Goal: Check status: Check status

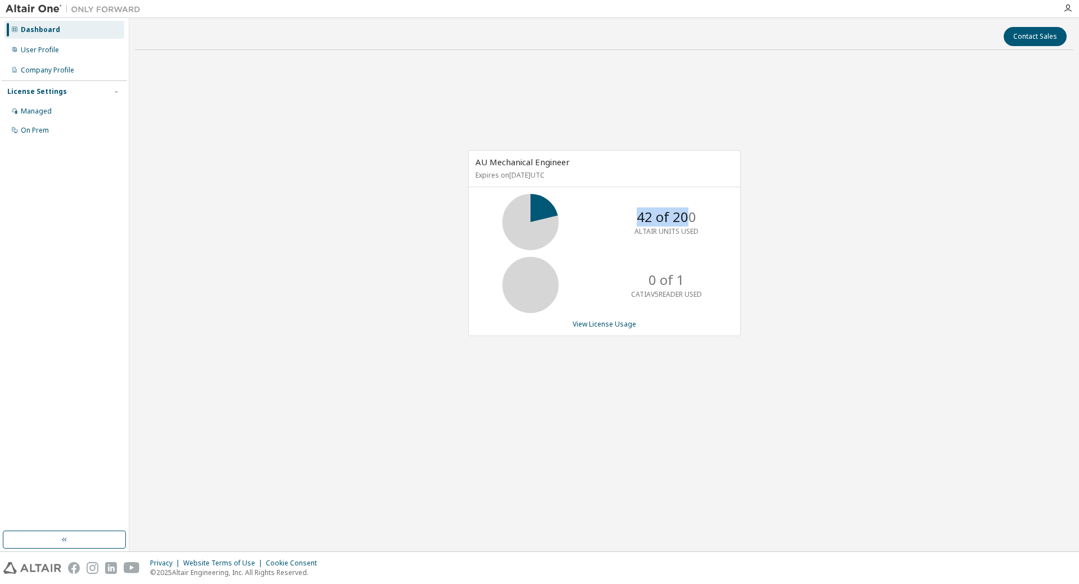
drag, startPoint x: 690, startPoint y: 220, endPoint x: 710, endPoint y: 229, distance: 21.6
click at [690, 221] on div "42 of 200 ALTAIR UNITS USED" at bounding box center [666, 222] width 90 height 56
click at [710, 229] on div "42 of 200 ALTAIR UNITS USED" at bounding box center [666, 222] width 90 height 56
drag, startPoint x: 679, startPoint y: 216, endPoint x: 630, endPoint y: 223, distance: 49.9
click at [630, 223] on div "42 of 200 ALTAIR UNITS USED" at bounding box center [666, 222] width 90 height 56
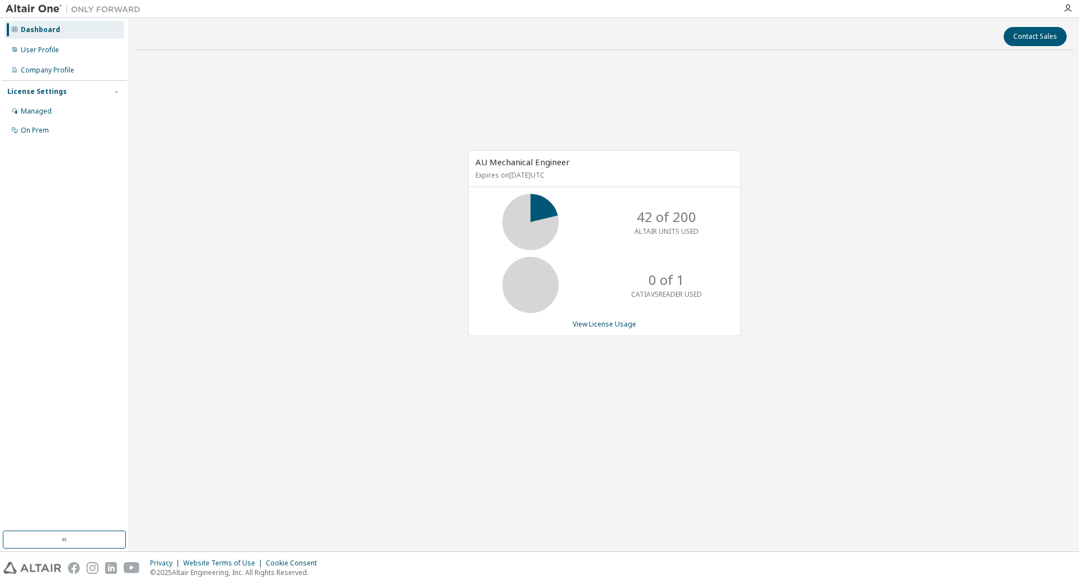
click at [674, 231] on p "ALTAIR UNITS USED" at bounding box center [666, 231] width 64 height 10
